Goal: Connect with others: Establish contact or relationships with other users

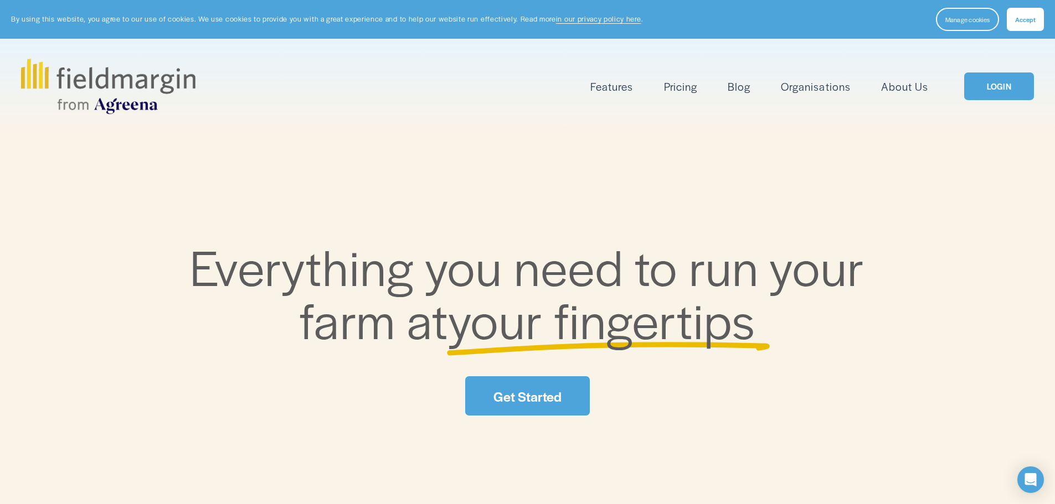
click at [989, 86] on link "LOGIN" at bounding box center [999, 87] width 70 height 28
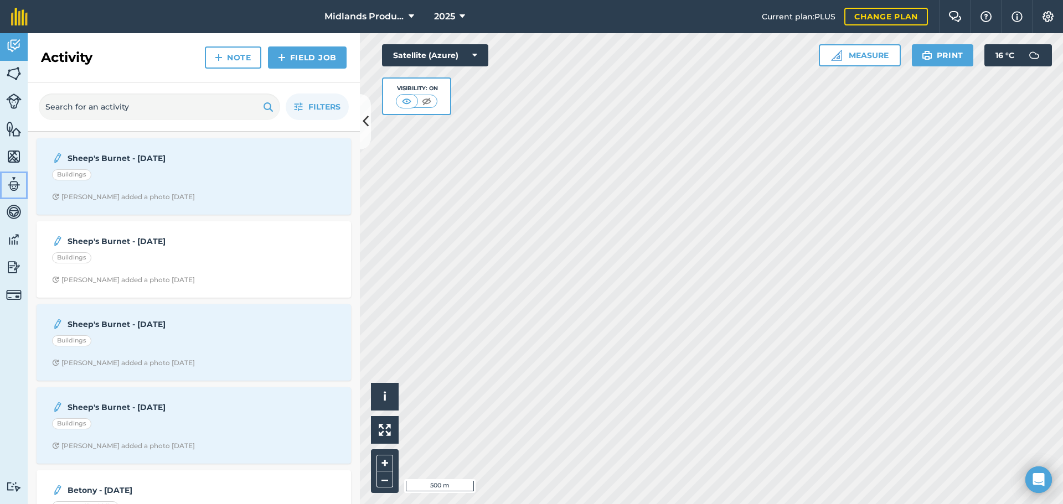
click at [8, 184] on img at bounding box center [13, 184] width 15 height 17
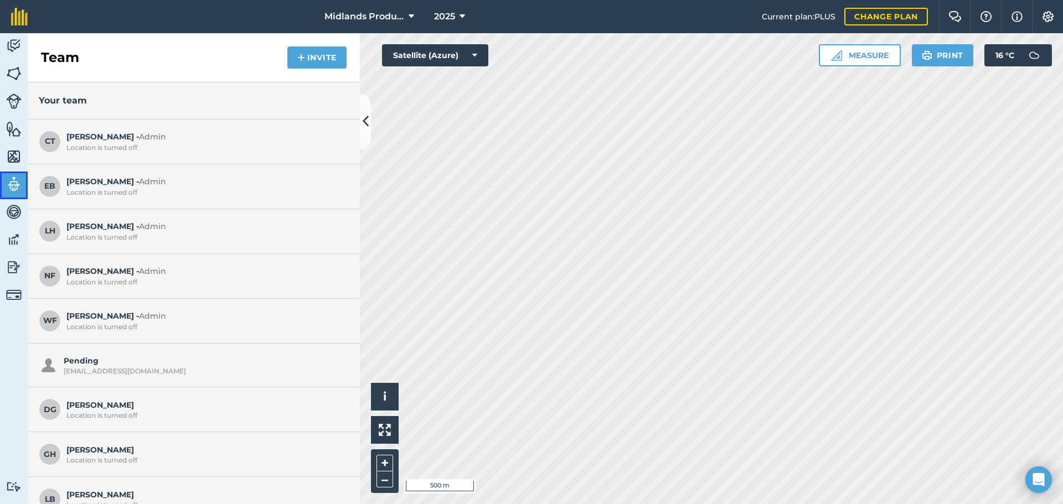
scroll to position [151, 0]
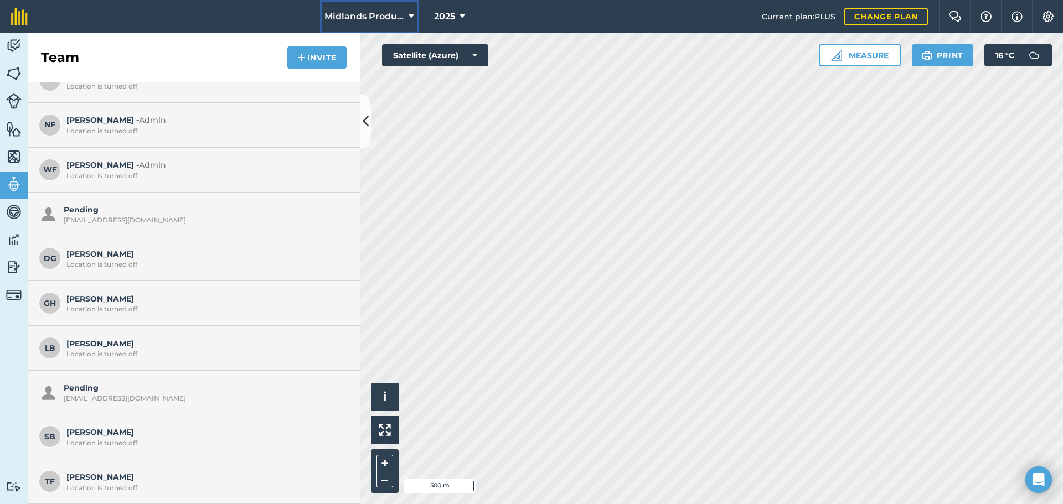
click at [355, 16] on span "Midlands Production" at bounding box center [364, 16] width 80 height 13
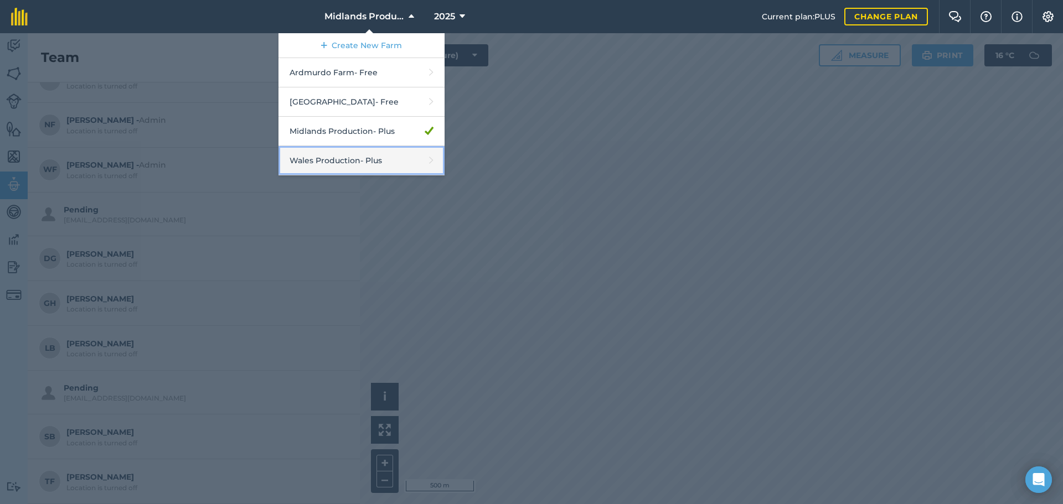
click at [325, 163] on link "Wales Production - Plus" at bounding box center [361, 160] width 166 height 29
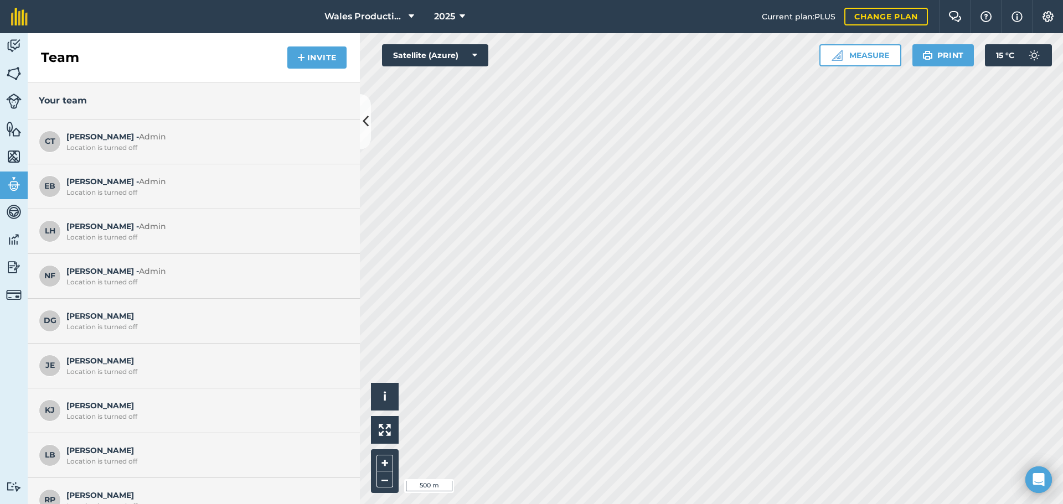
scroll to position [19, 0]
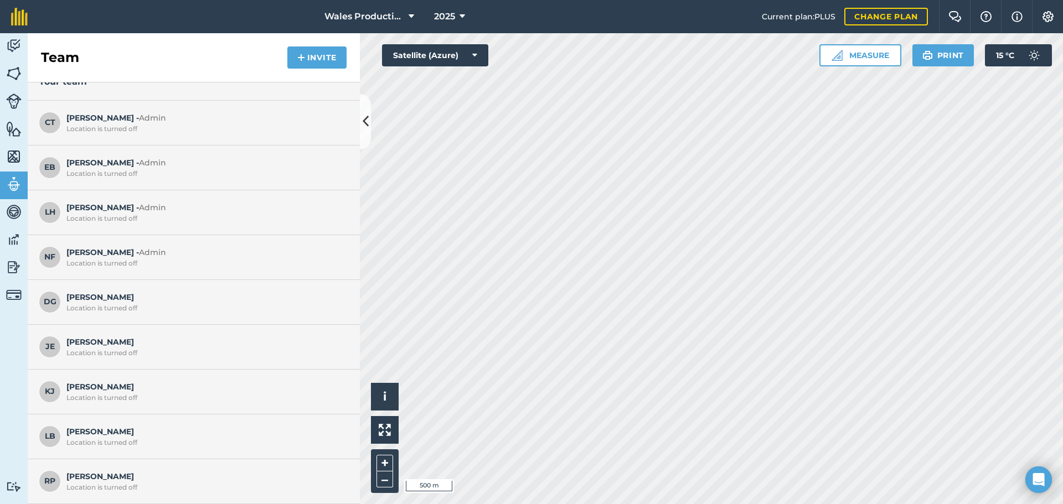
click at [106, 489] on div "Location is turned off" at bounding box center [204, 487] width 277 height 9
click at [303, 59] on img at bounding box center [301, 57] width 8 height 13
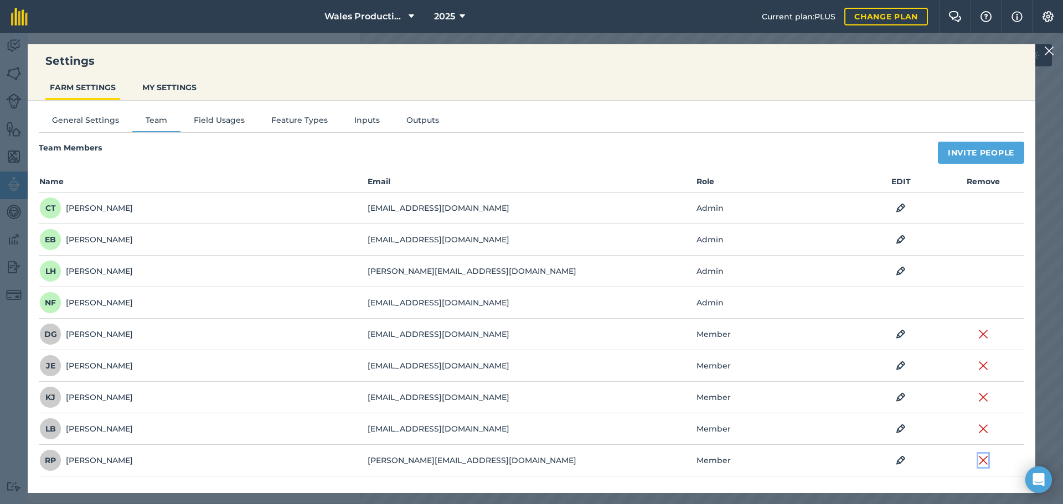
click at [984, 460] on img at bounding box center [983, 460] width 10 height 13
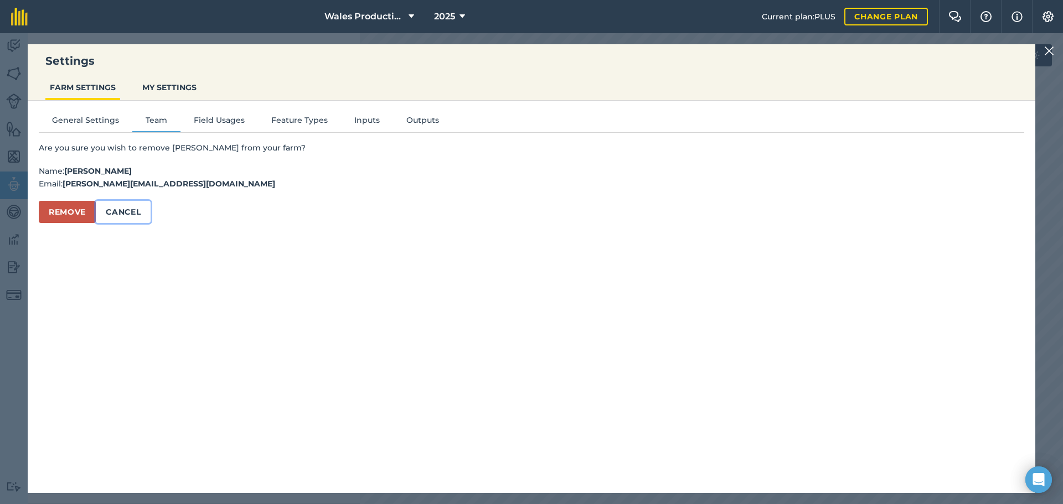
click at [122, 211] on button "Cancel" at bounding box center [123, 212] width 55 height 22
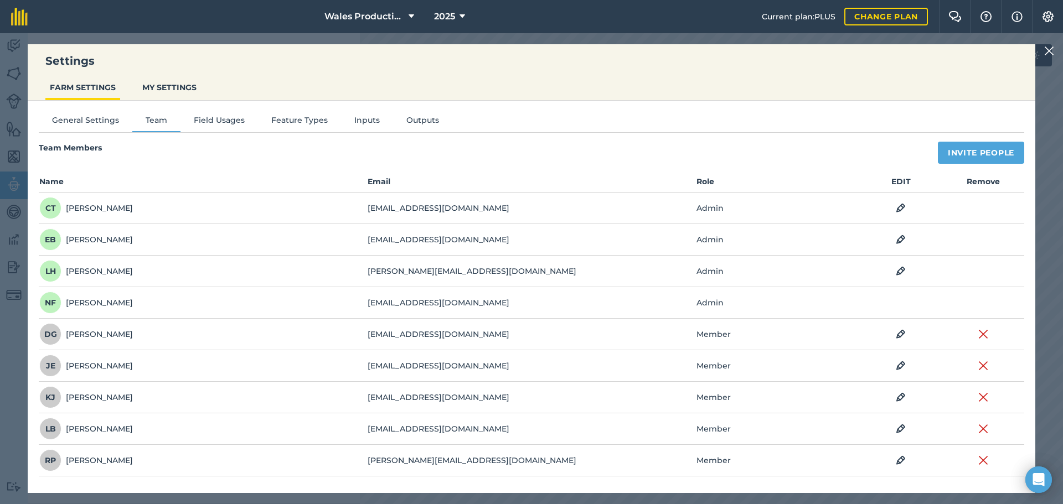
click at [1052, 55] on img at bounding box center [1049, 50] width 10 height 13
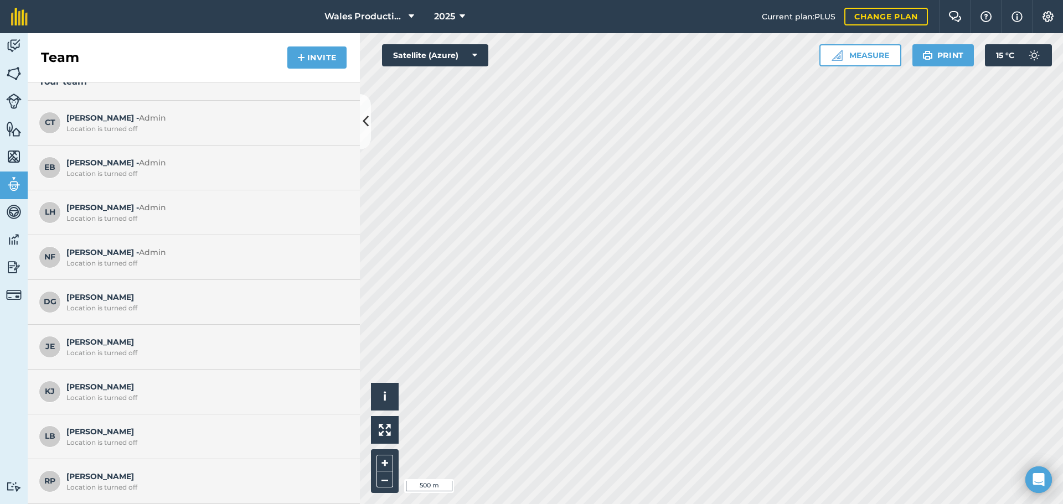
scroll to position [0, 0]
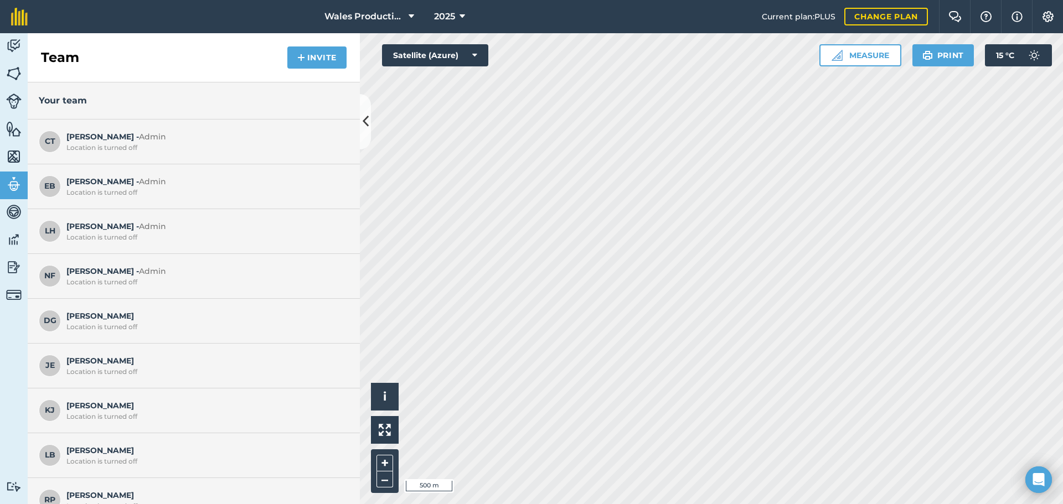
click at [91, 368] on div "Location is turned off" at bounding box center [204, 372] width 277 height 9
click at [311, 60] on button "Invite" at bounding box center [316, 57] width 59 height 22
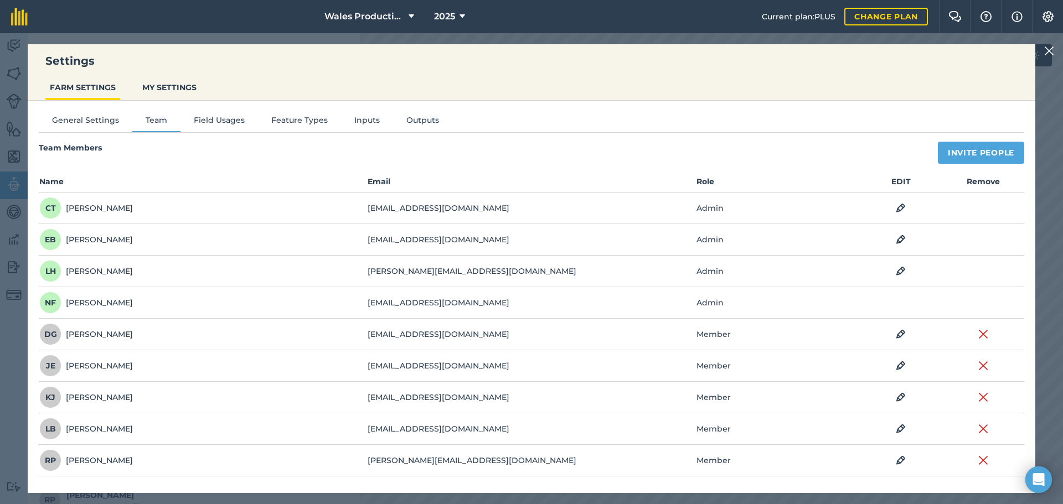
click at [1050, 50] on img at bounding box center [1049, 50] width 10 height 13
